Goal: Task Accomplishment & Management: Manage account settings

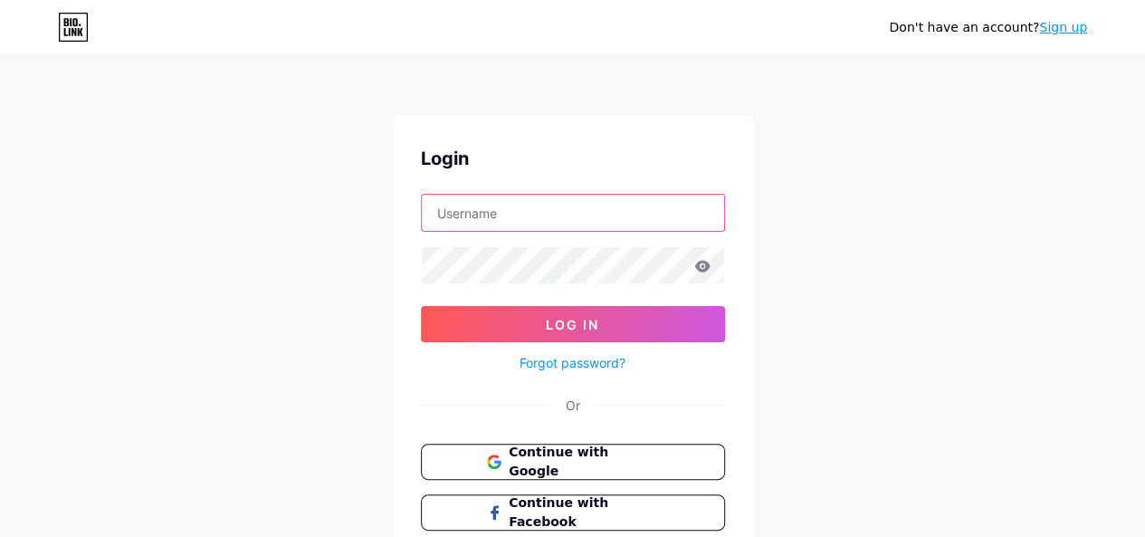
click at [492, 220] on input "text" at bounding box center [573, 213] width 302 height 36
click at [436, 212] on input "text" at bounding box center [573, 213] width 302 height 36
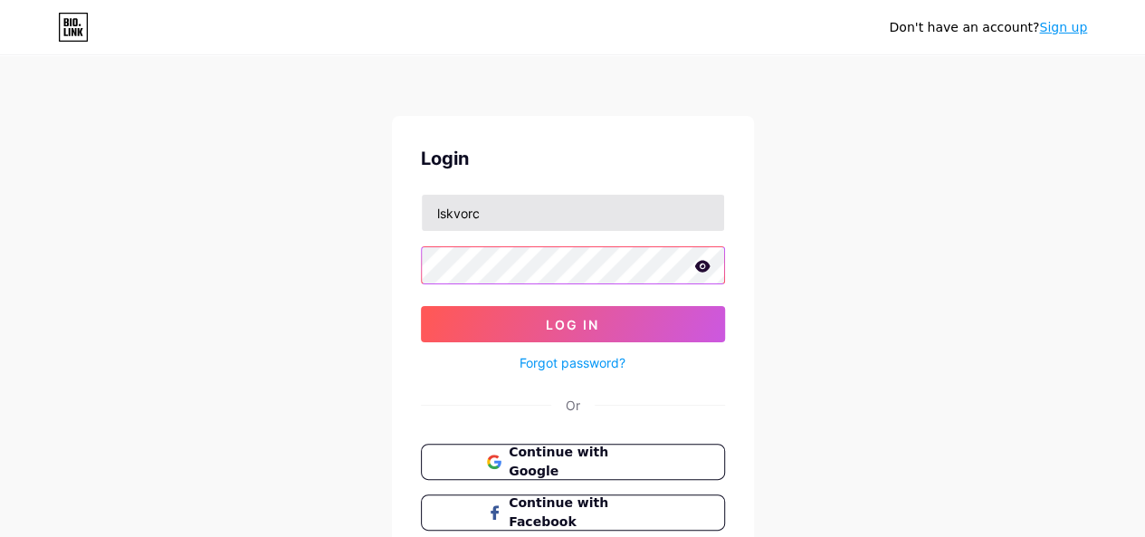
click at [421, 306] on button "Log In" at bounding box center [573, 324] width 304 height 36
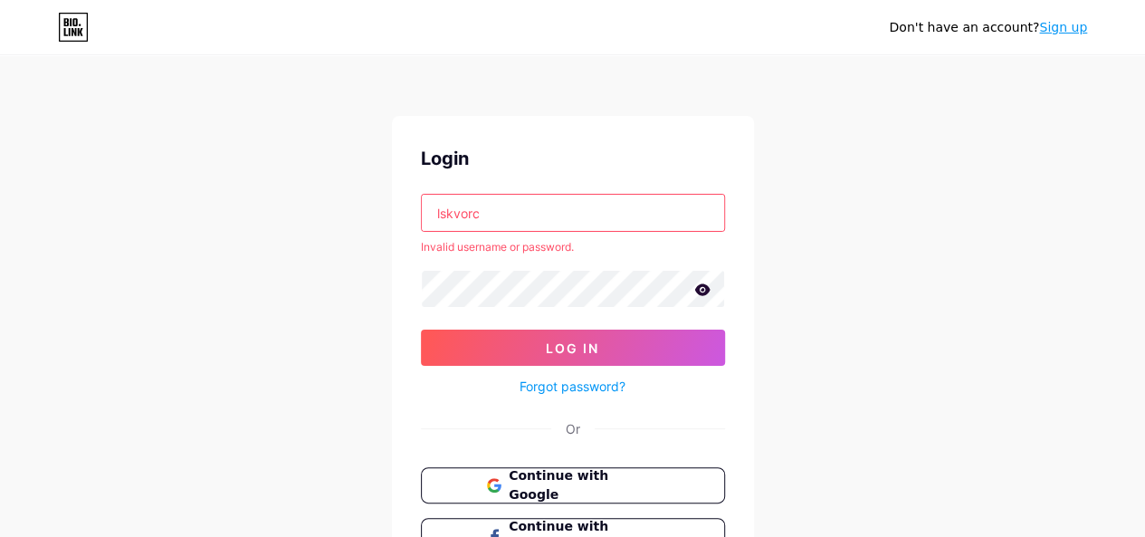
drag, startPoint x: 566, startPoint y: 211, endPoint x: 413, endPoint y: 216, distance: 153.0
click at [418, 217] on div "Login lskvorc Invalid username or password. Log In Forgot password? Or Continue…" at bounding box center [573, 375] width 362 height 518
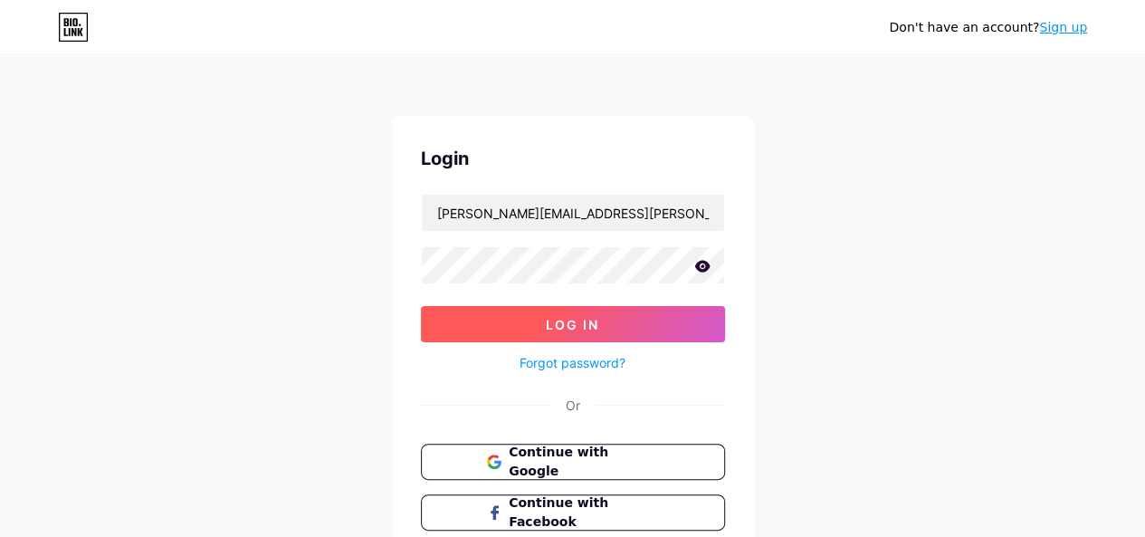
click at [567, 317] on span "Log In" at bounding box center [572, 324] width 53 height 15
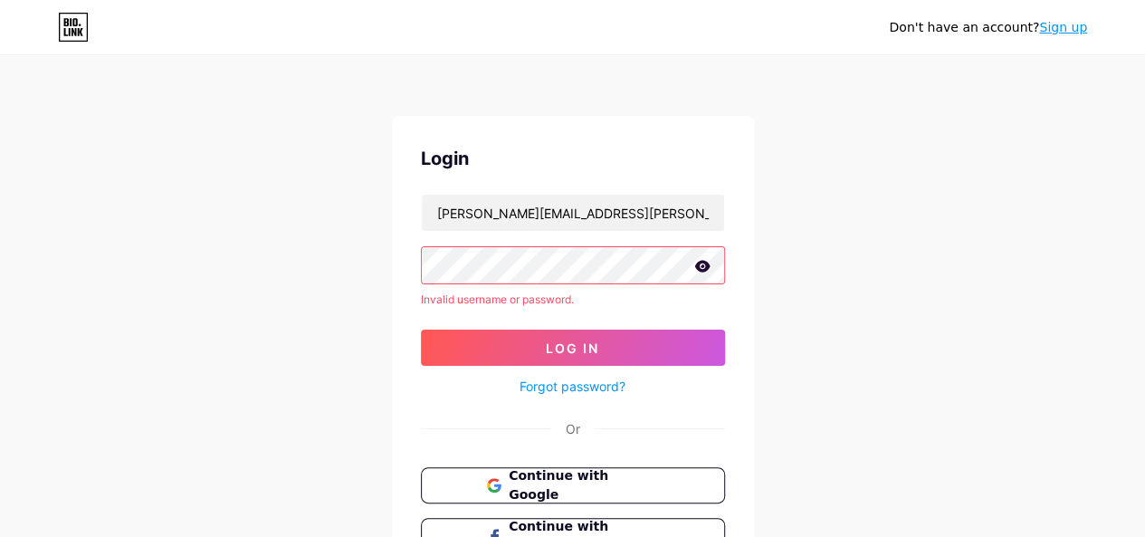
click at [701, 269] on icon at bounding box center [701, 266] width 15 height 12
click at [701, 269] on icon at bounding box center [700, 267] width 15 height 13
click at [254, 200] on div "Don't have an account? Sign up Login [PERSON_NAME][EMAIL_ADDRESS][PERSON_NAME][…" at bounding box center [572, 345] width 1145 height 691
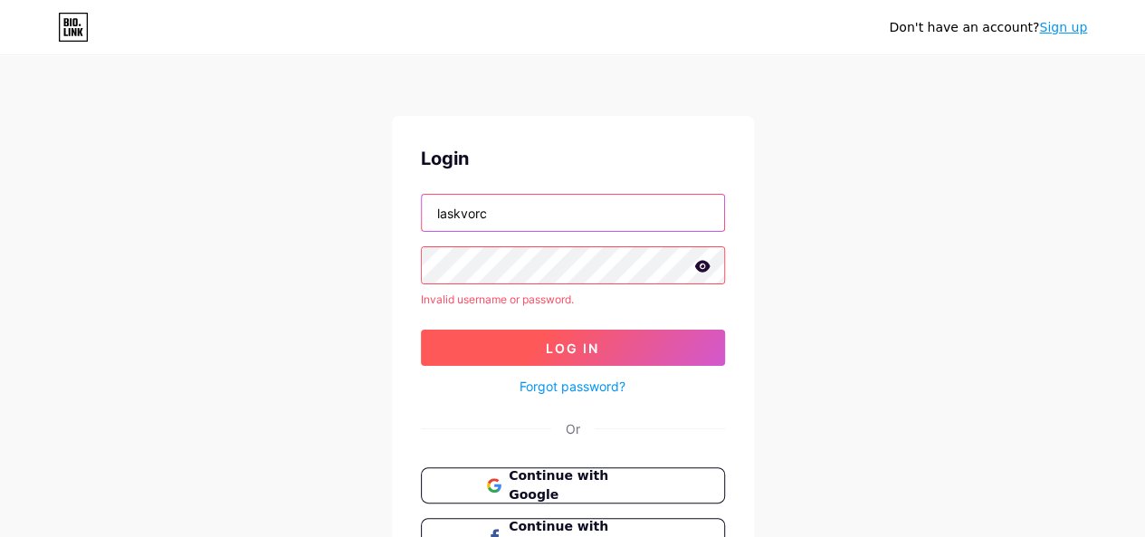
type input "laskvorc"
click at [605, 352] on button "Log In" at bounding box center [573, 347] width 304 height 36
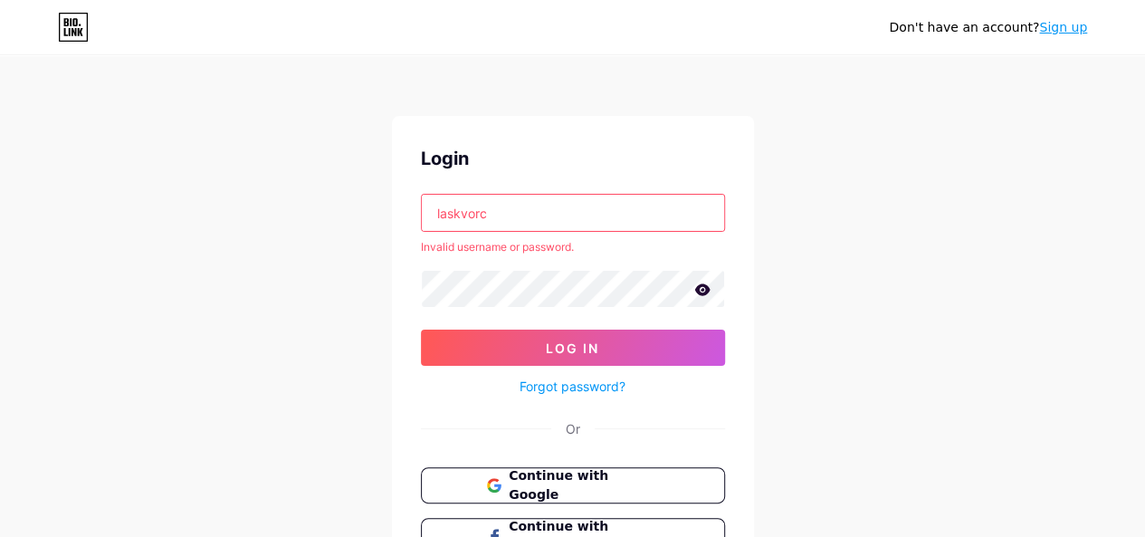
click at [366, 311] on div "Don't have an account? Sign up Login laskvorc Invalid username or password. Log…" at bounding box center [572, 345] width 1145 height 691
